Goal: Use online tool/utility: Utilize a website feature to perform a specific function

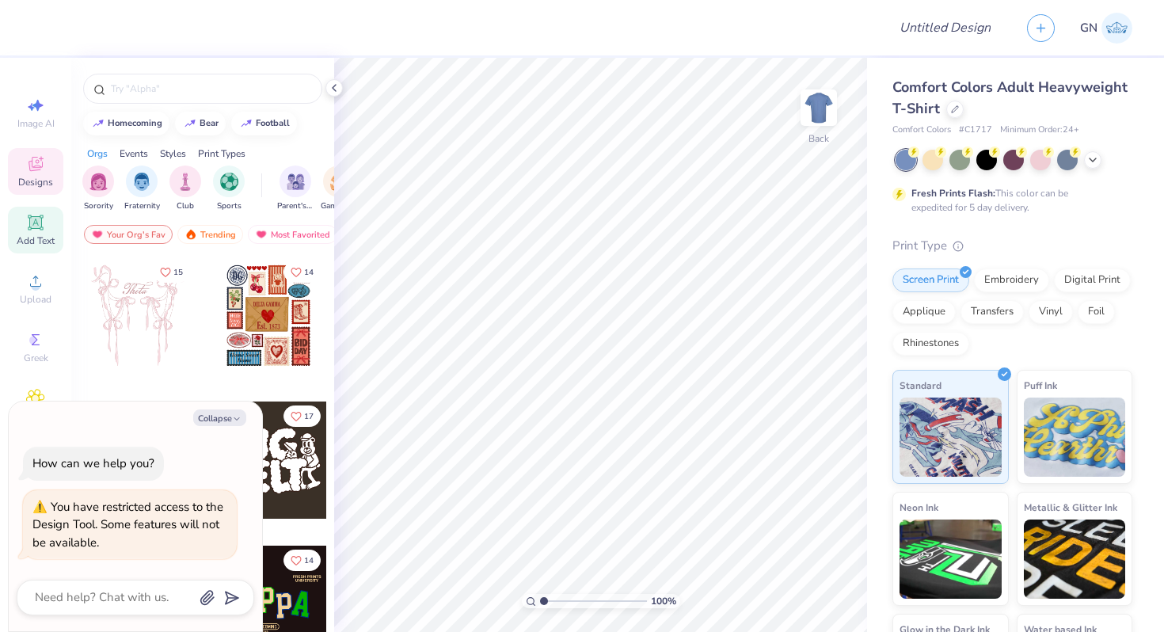
click at [25, 217] on div "Add Text" at bounding box center [35, 230] width 55 height 47
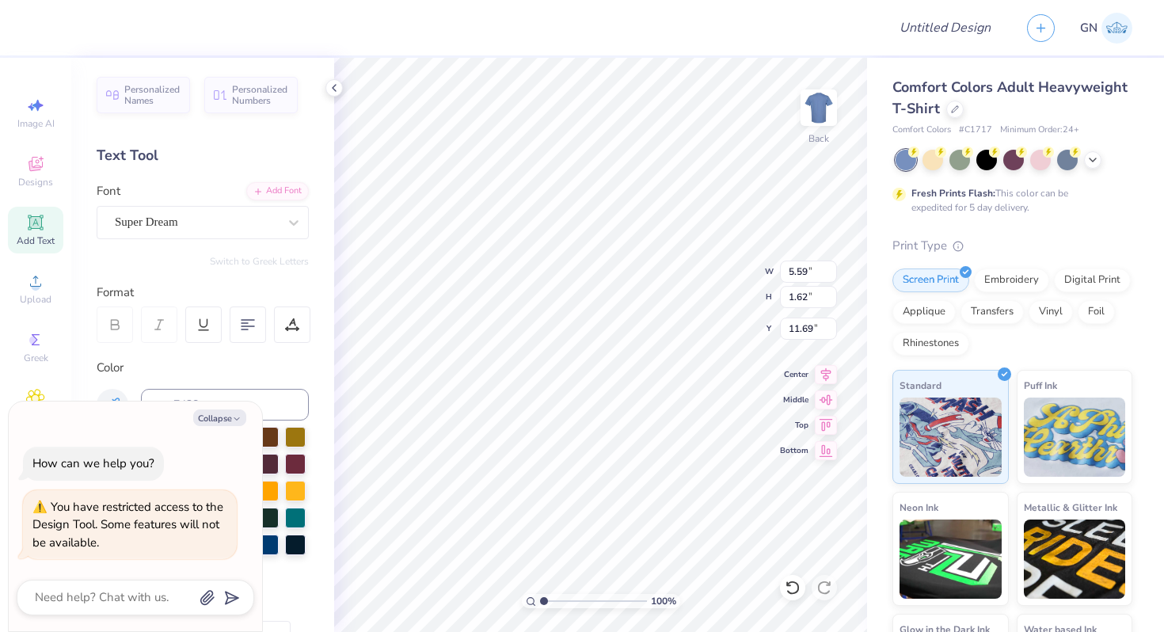
type textarea "x"
type input "5.13"
type textarea "x"
type textarea "TEX"
type textarea "x"
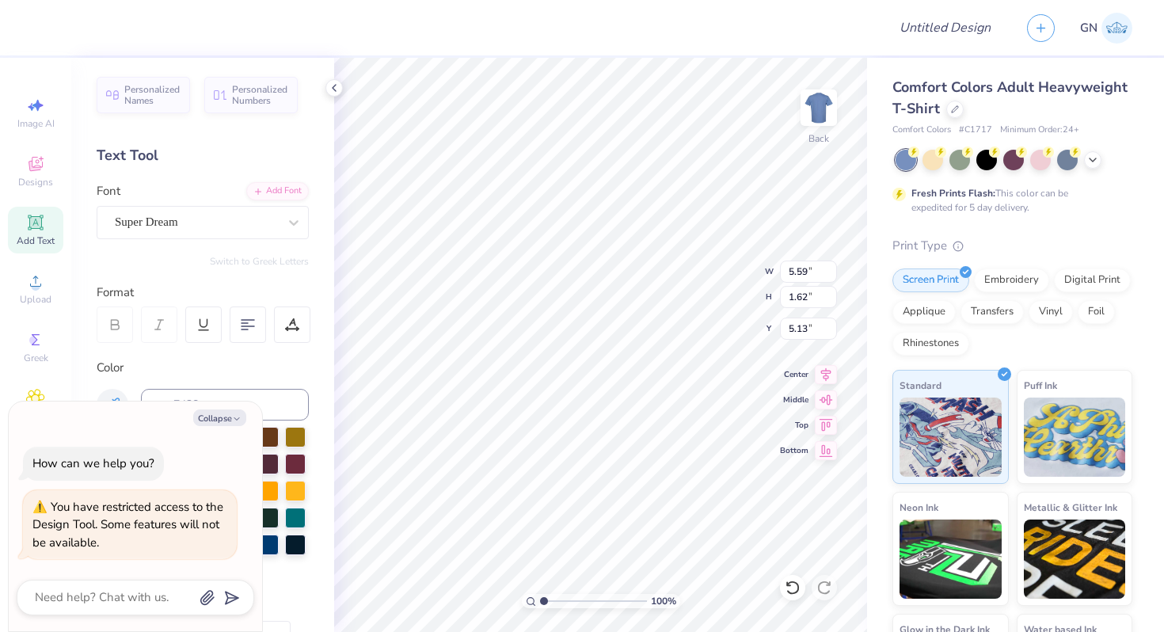
type textarea "TE"
type textarea "x"
type textarea "T"
type textarea "x"
